Goal: Navigation & Orientation: Understand site structure

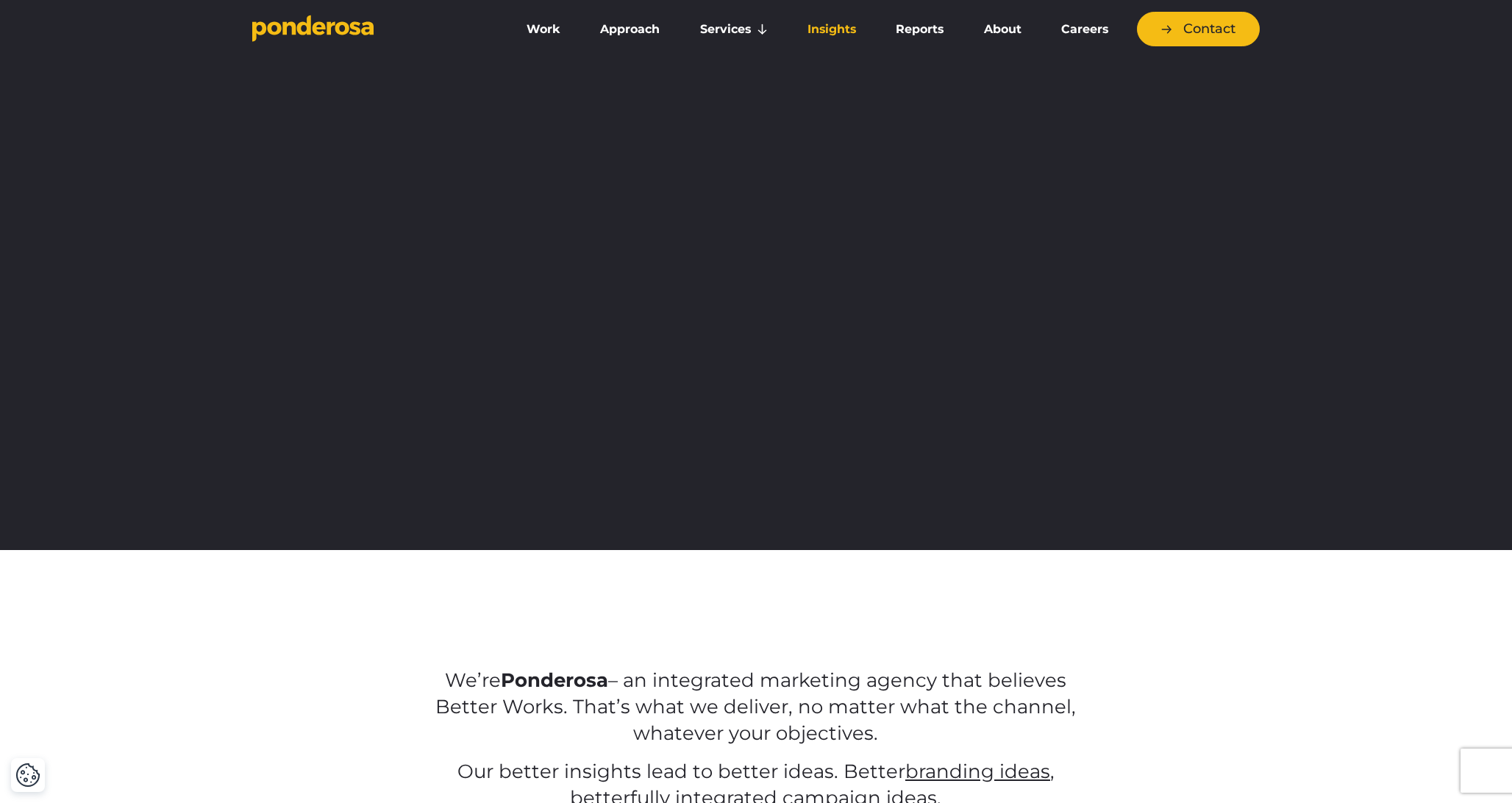
click at [834, 34] on link "Insights" at bounding box center [832, 29] width 82 height 31
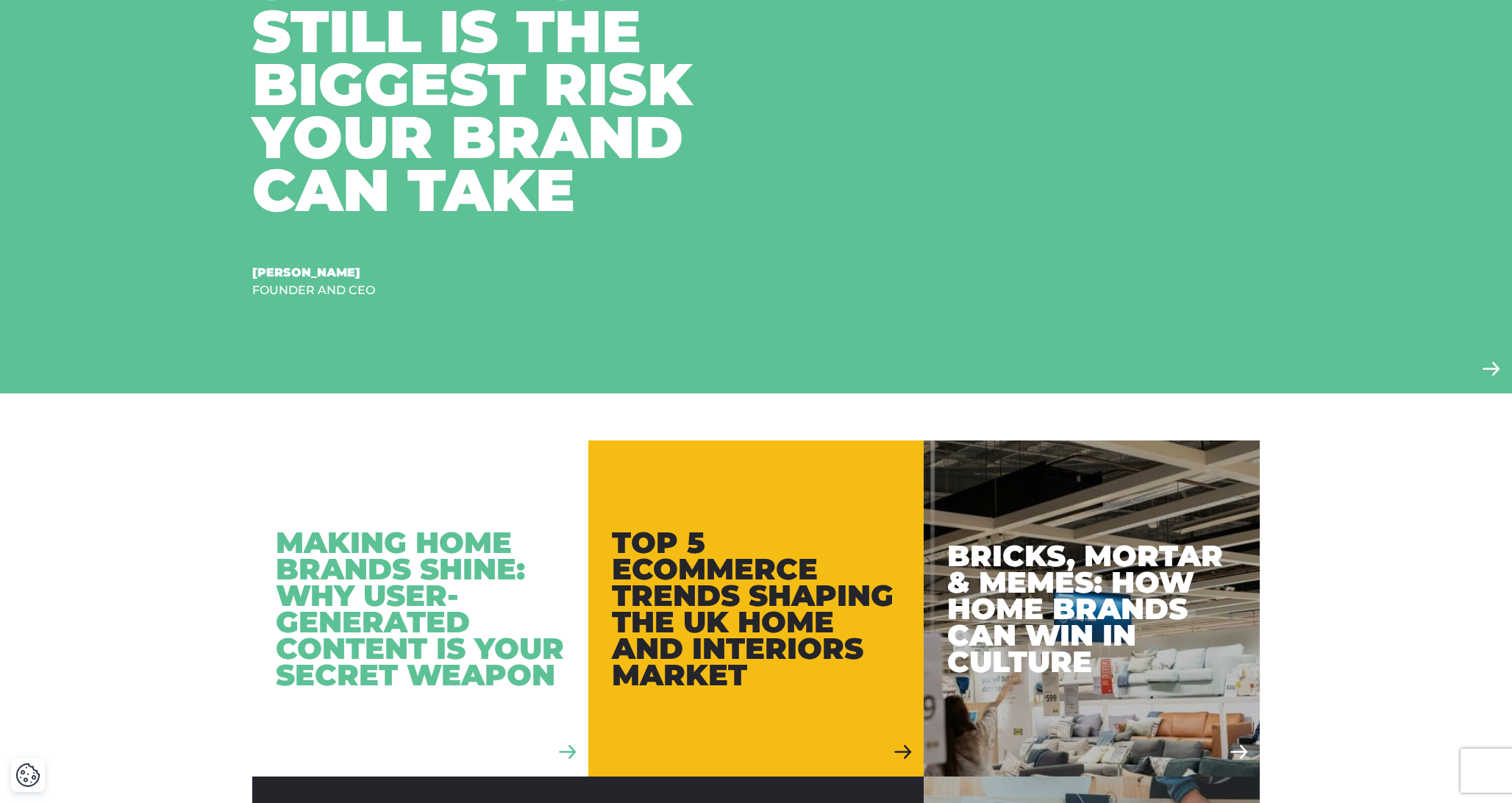
scroll to position [525, 0]
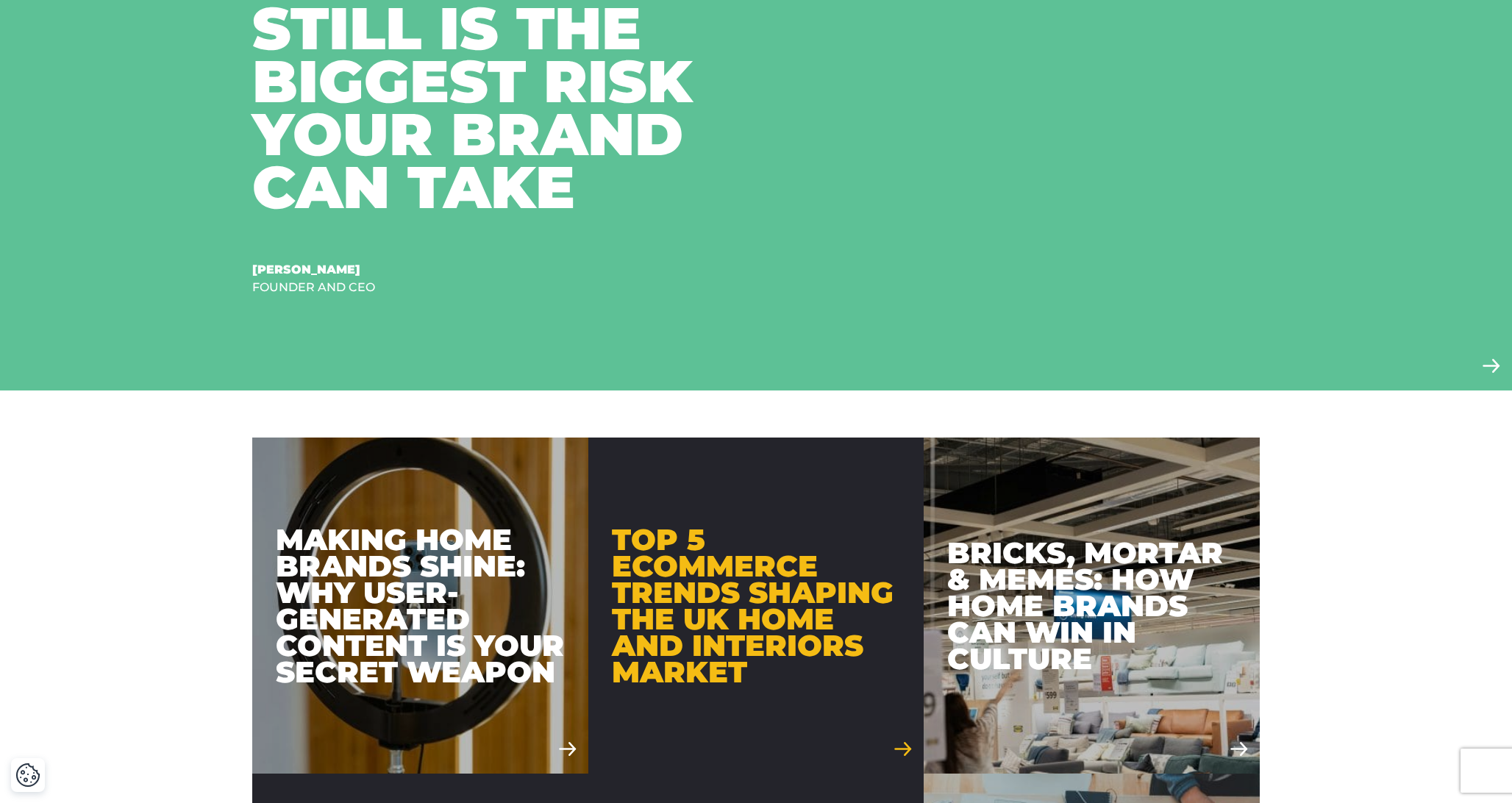
click at [713, 511] on link "Top 5 Ecommerce Trends Shaping the UK Home and Interiors Market" at bounding box center [756, 605] width 336 height 336
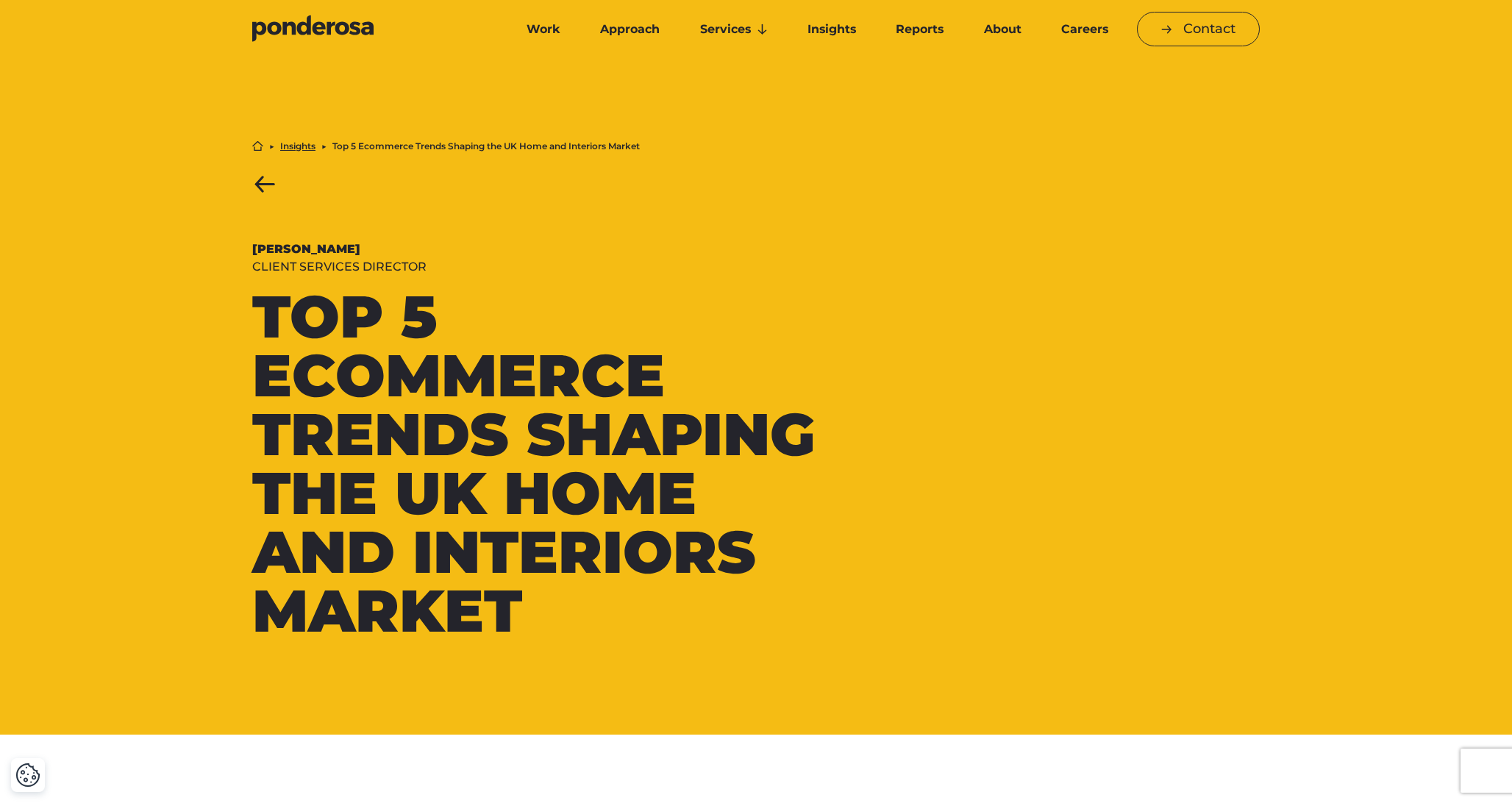
click at [264, 182] on link "Back to Insights" at bounding box center [265, 184] width 26 height 19
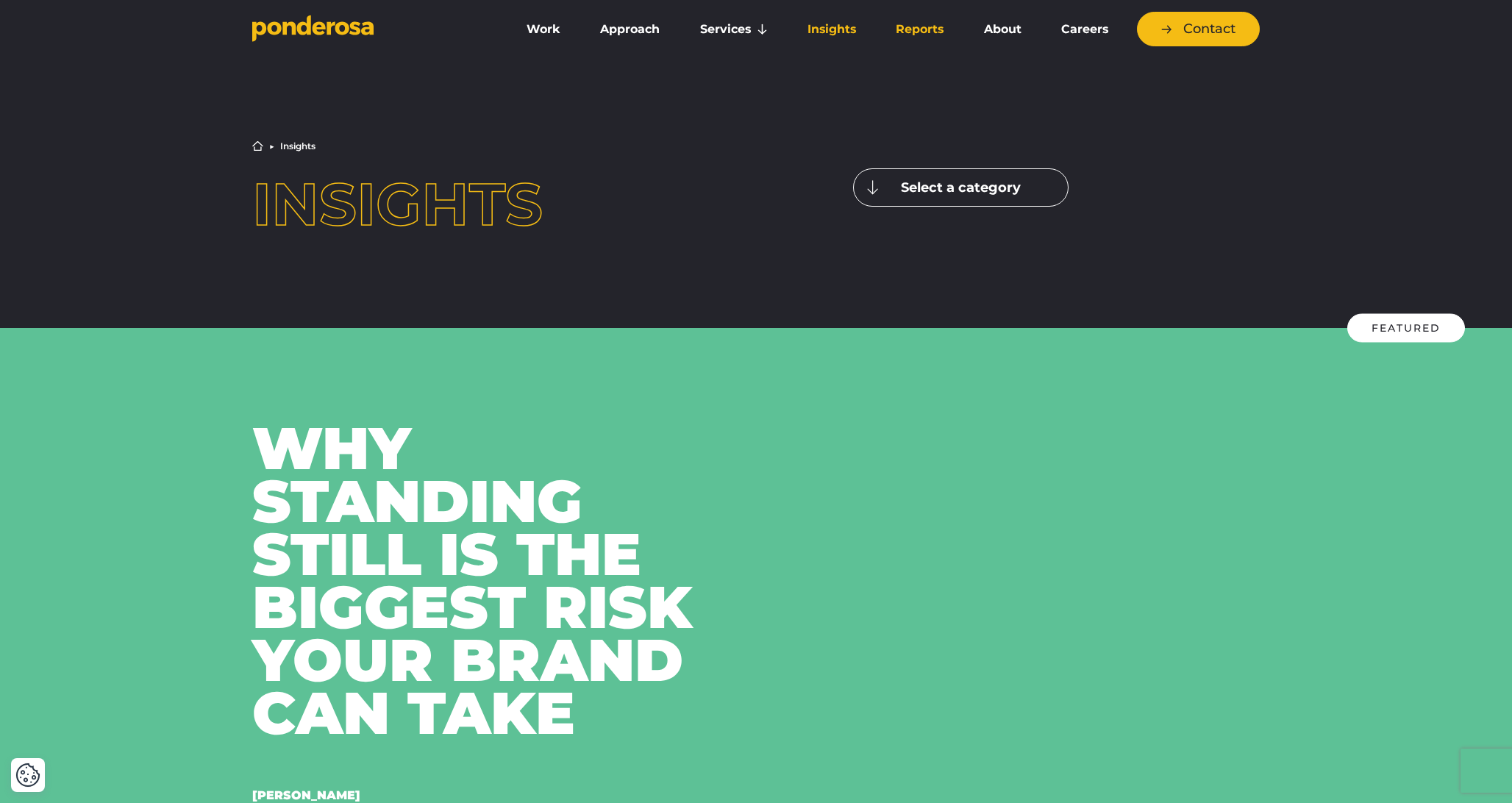
click at [935, 30] on link "Reports" at bounding box center [919, 29] width 81 height 31
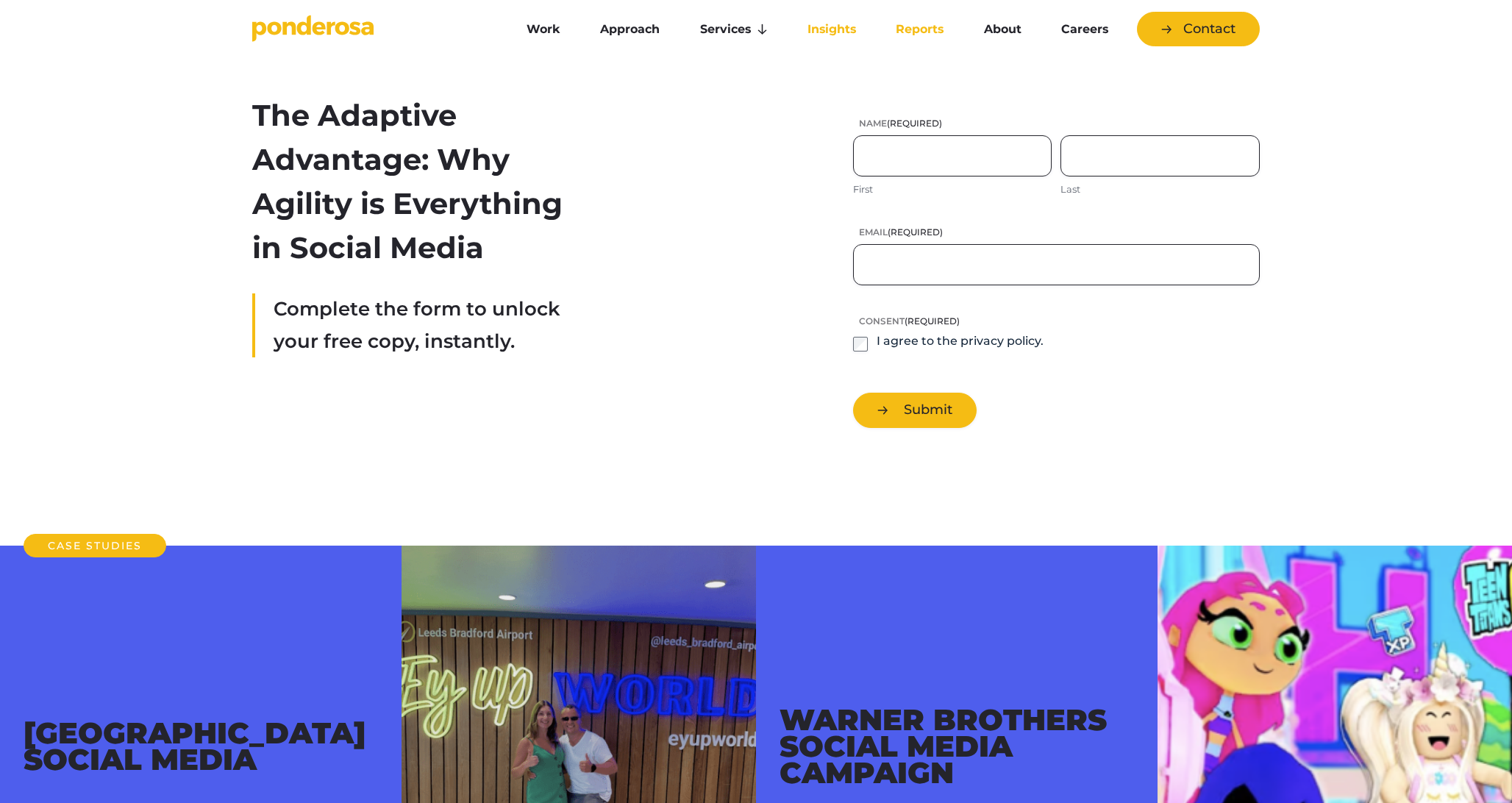
click at [805, 29] on link "Insights" at bounding box center [832, 29] width 82 height 31
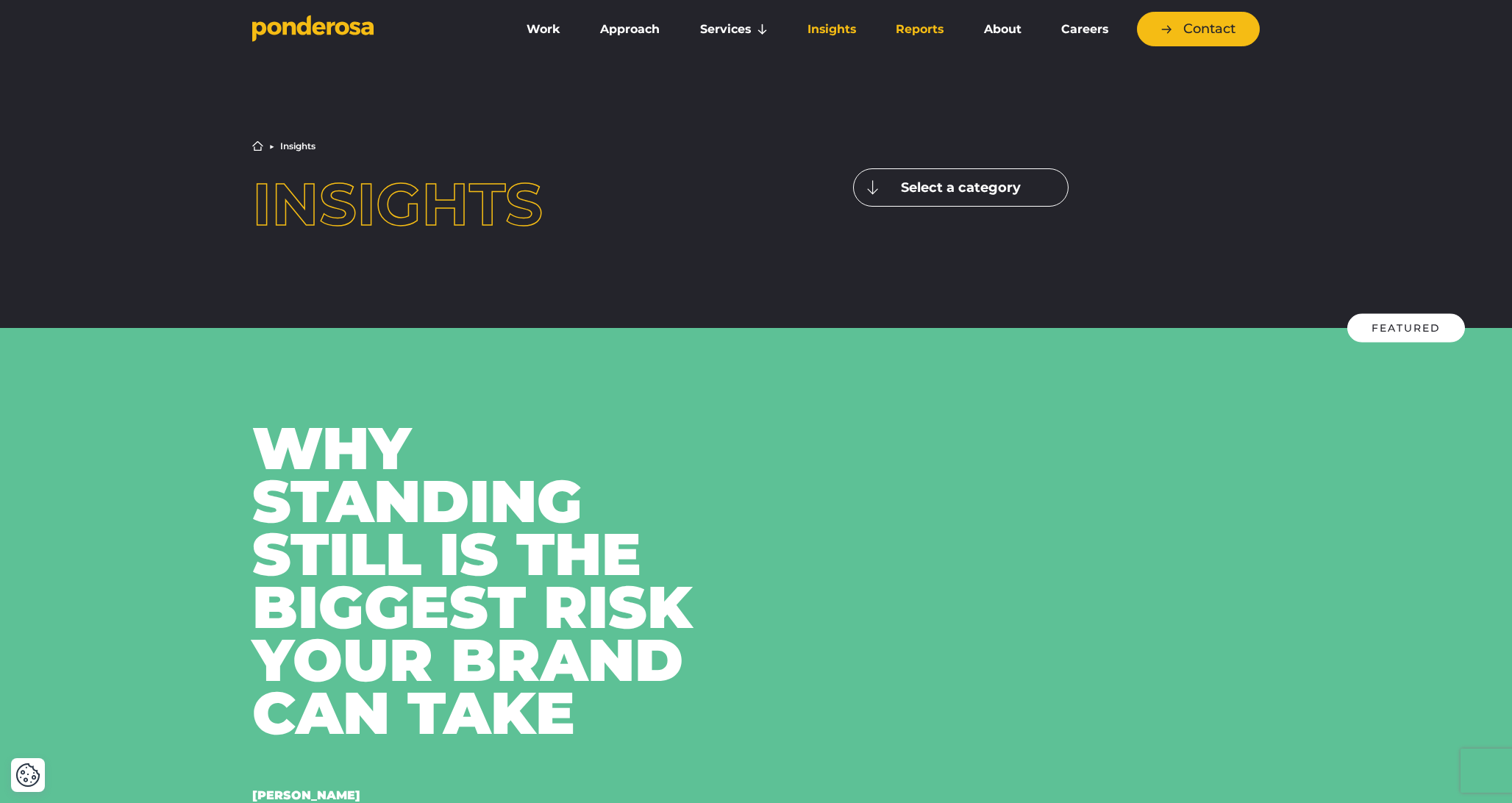
click at [917, 29] on link "Reports" at bounding box center [919, 29] width 81 height 31
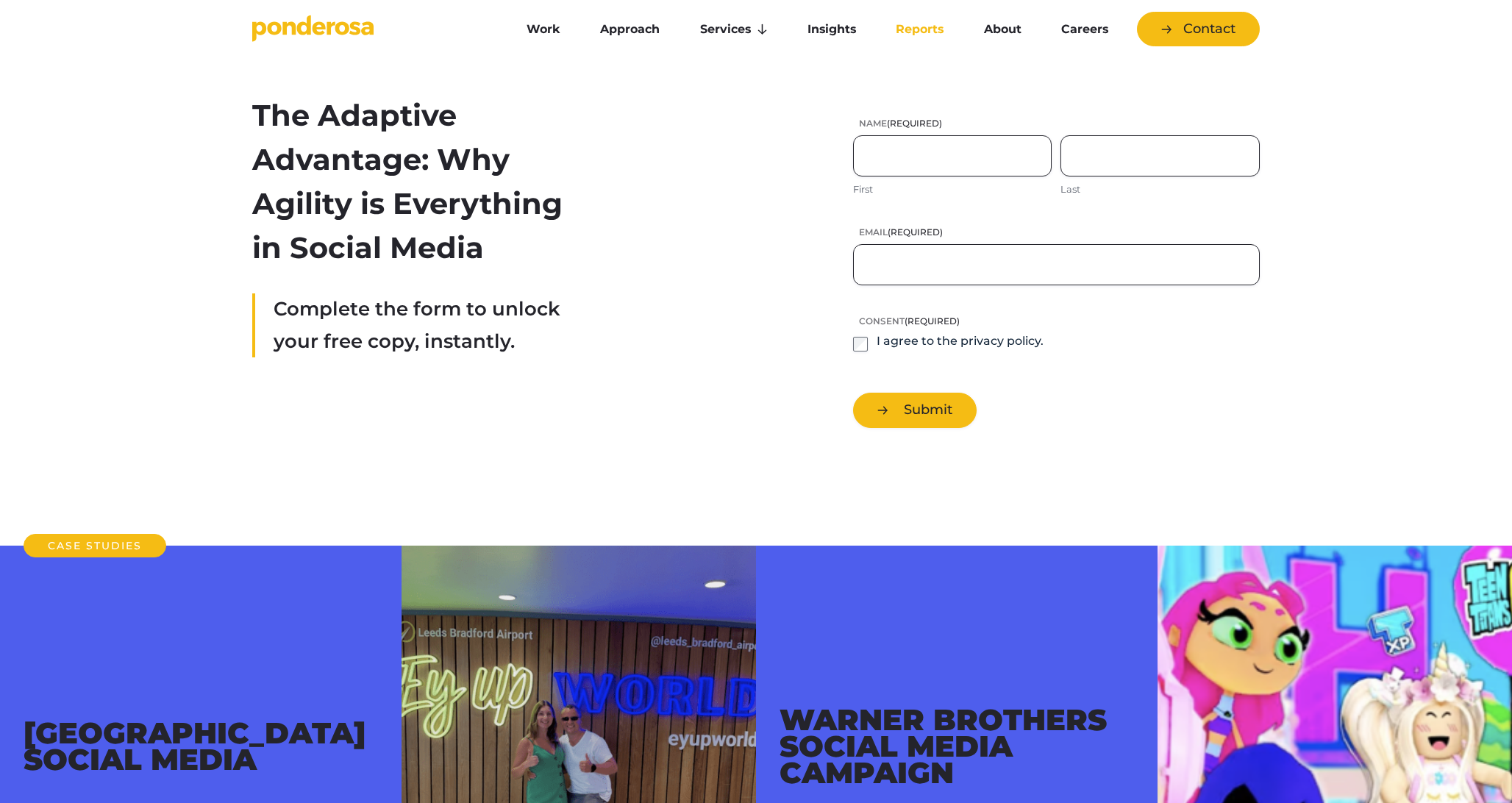
click at [343, 29] on icon "Go to homepage" at bounding box center [313, 28] width 121 height 27
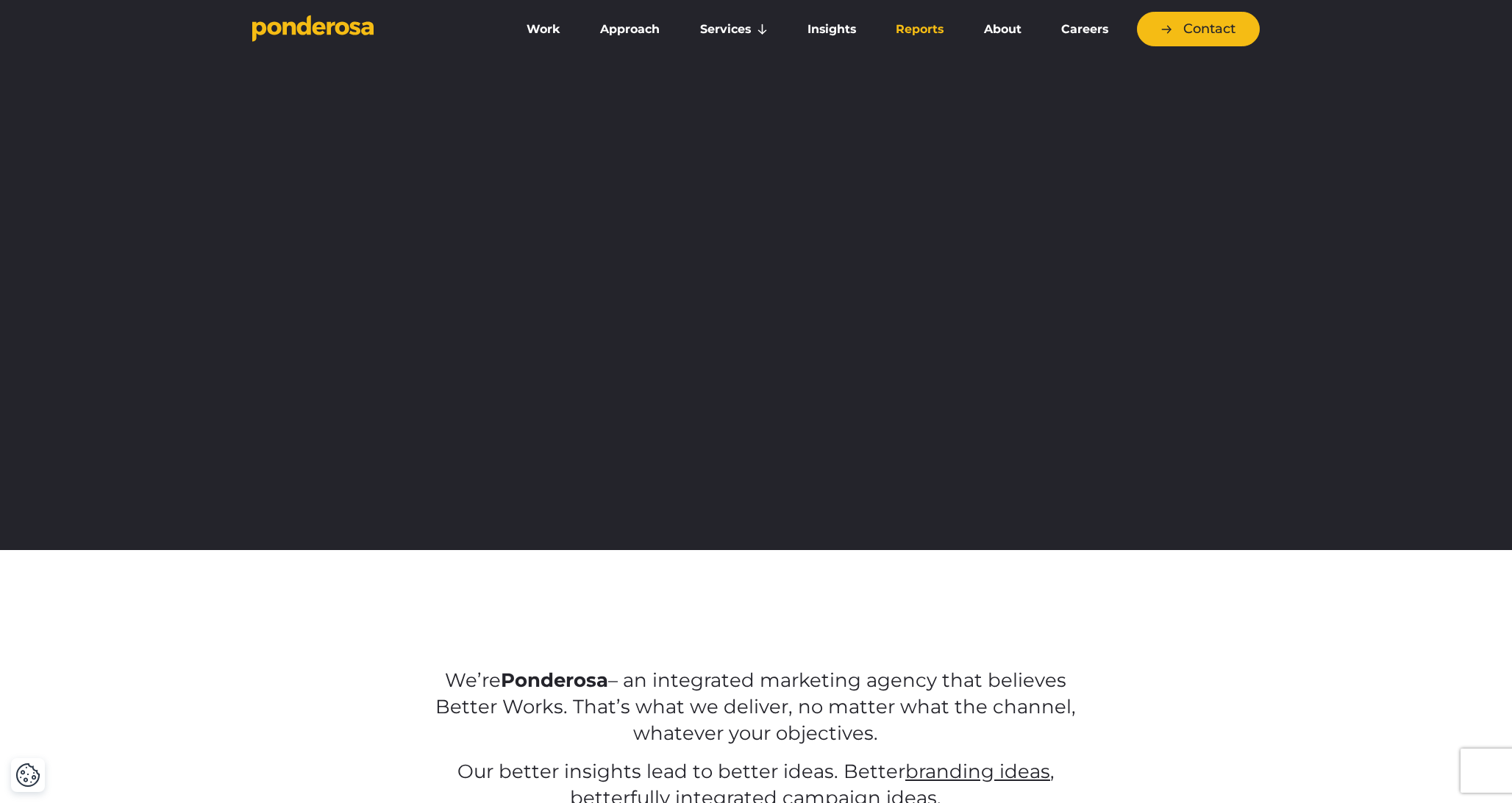
click at [921, 35] on link "Reports" at bounding box center [919, 29] width 81 height 31
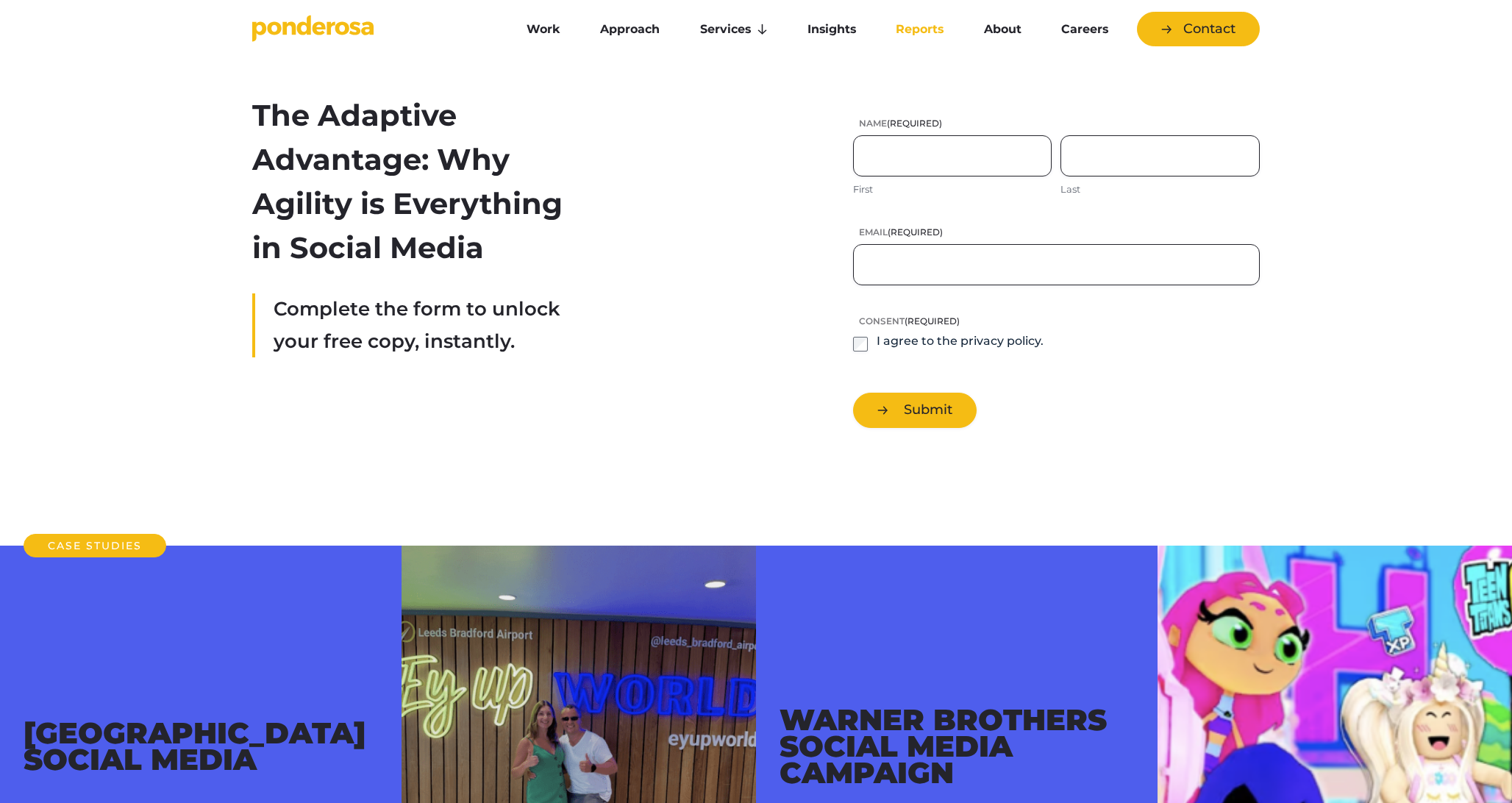
click at [1294, 87] on div "The Adaptive Advantage: Why Agility is Everything in Social Media Complete the …" at bounding box center [756, 296] width 1512 height 498
click at [553, 23] on link "Work" at bounding box center [543, 29] width 68 height 31
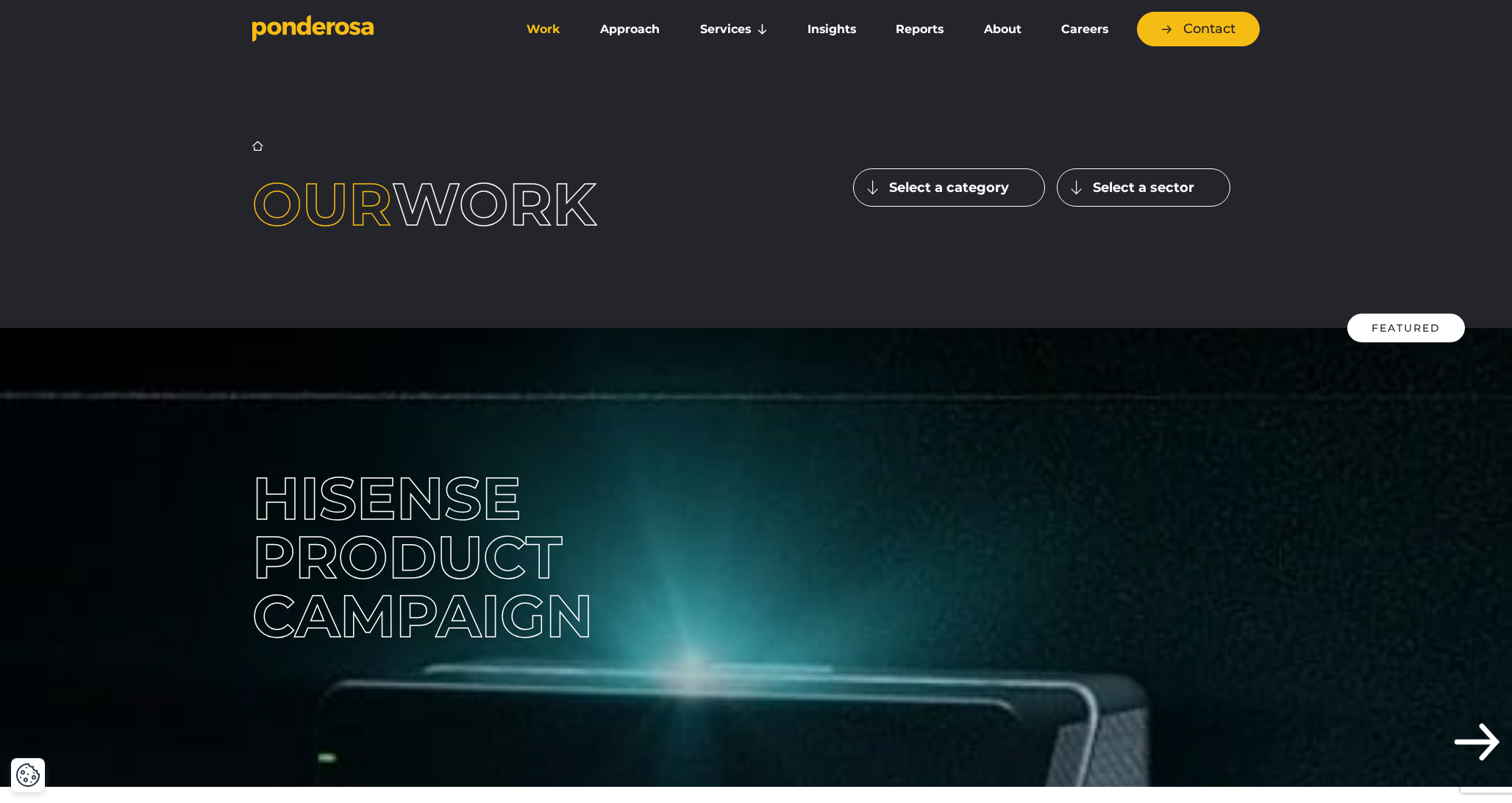
click at [328, 26] on icon "Go to homepage" at bounding box center [331, 27] width 8 height 13
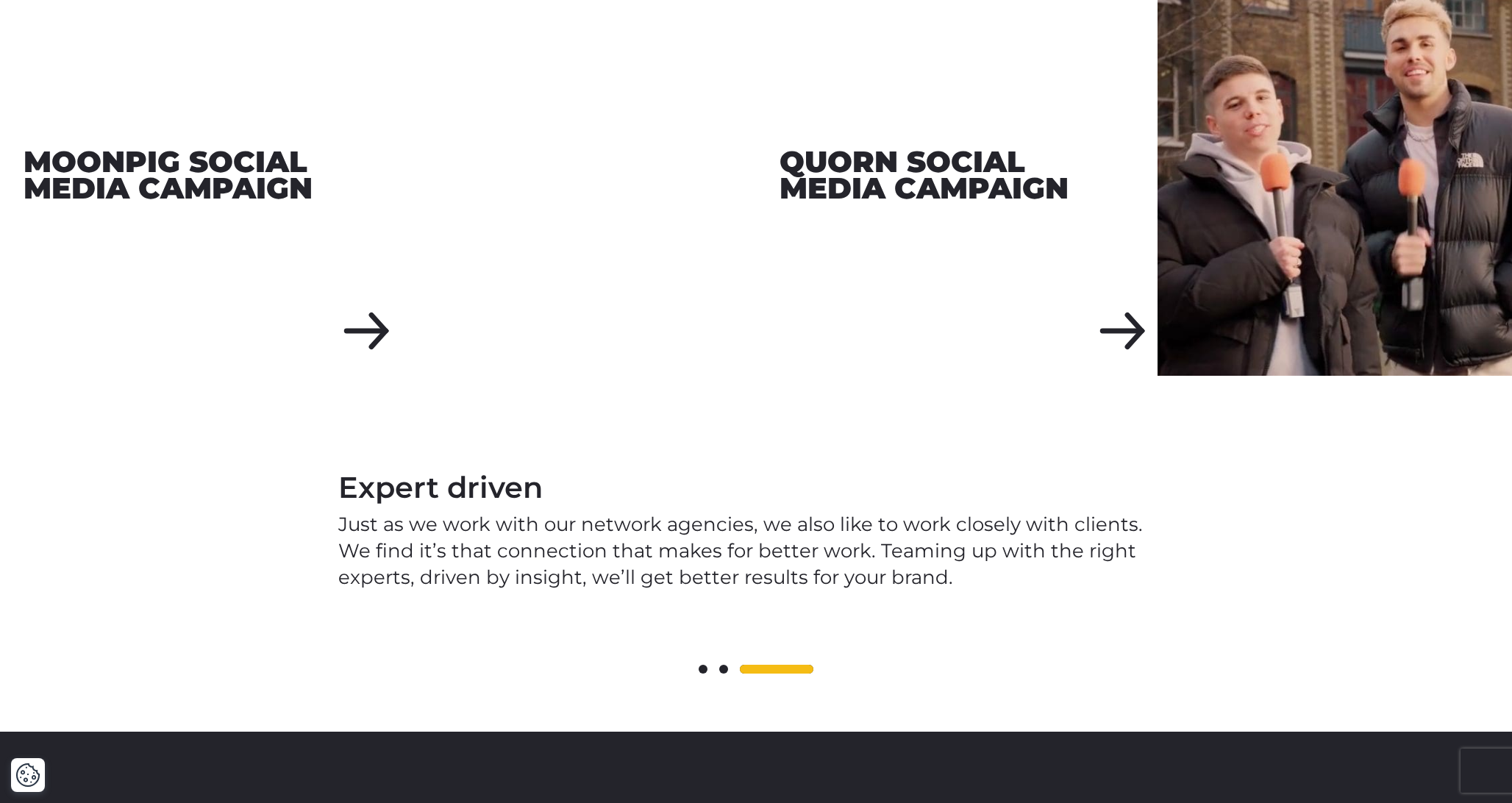
scroll to position [1874, 0]
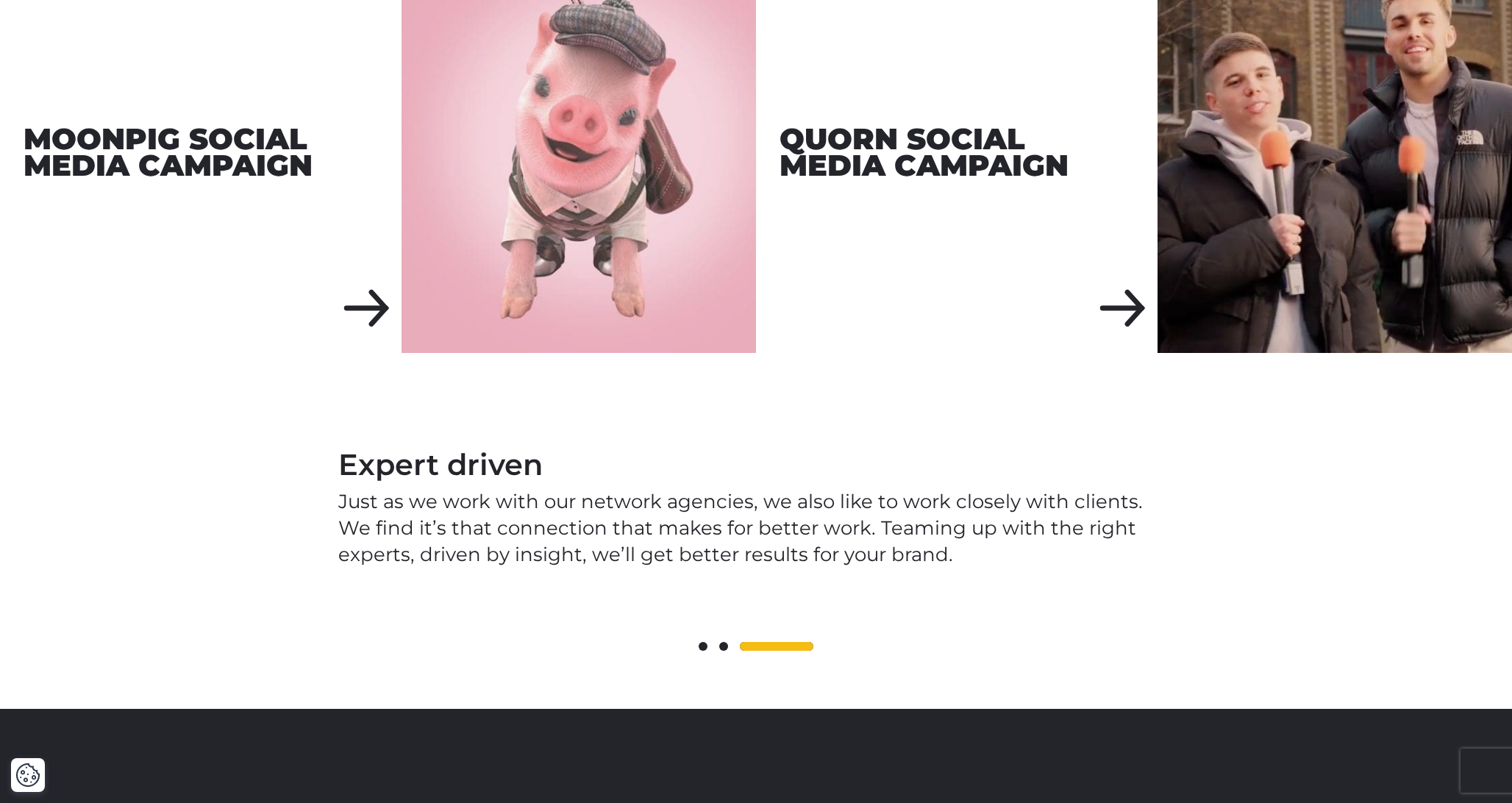
click at [721, 642] on span at bounding box center [723, 646] width 9 height 9
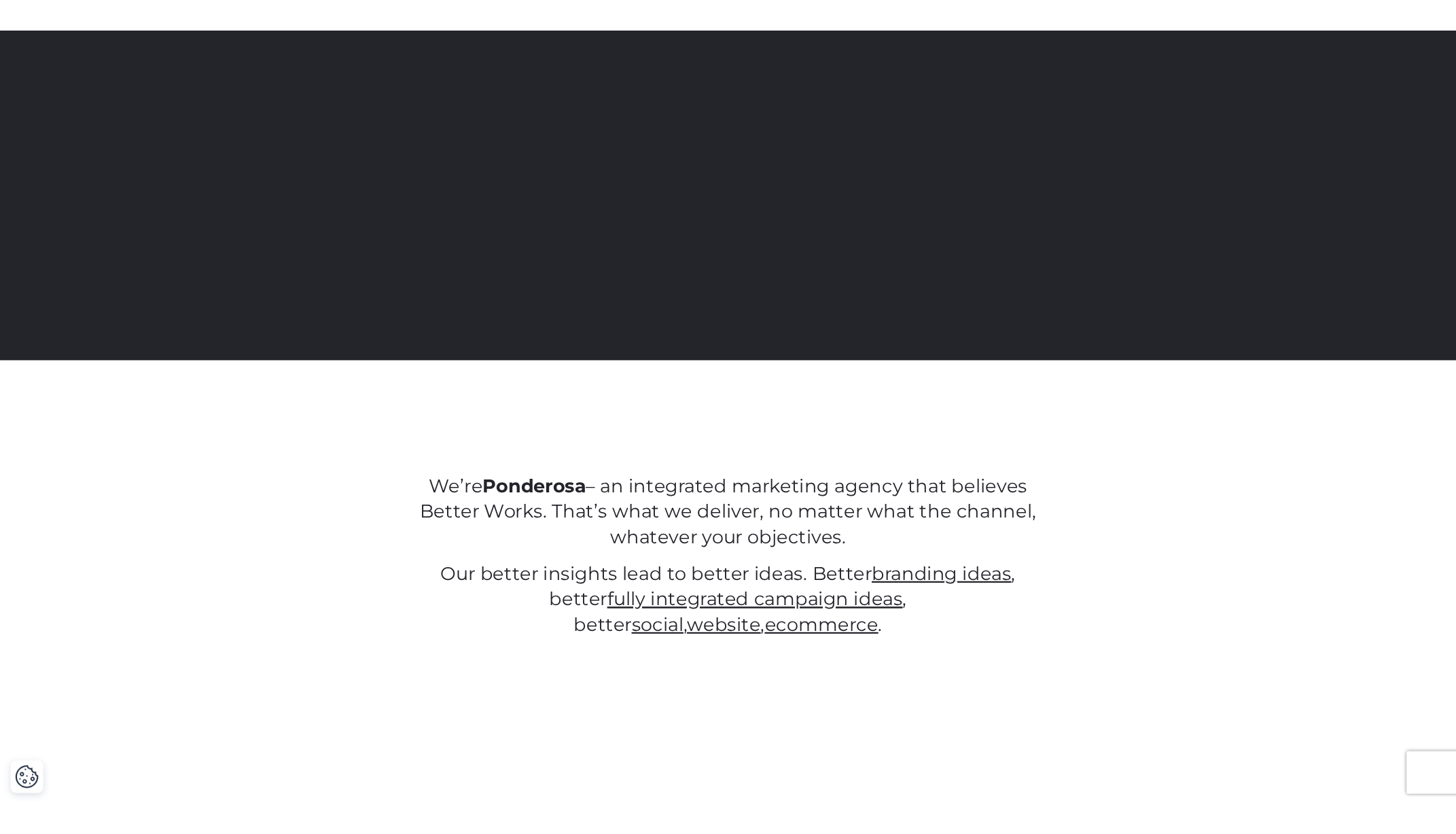
scroll to position [0, 0]
